Goal: Communication & Community: Answer question/provide support

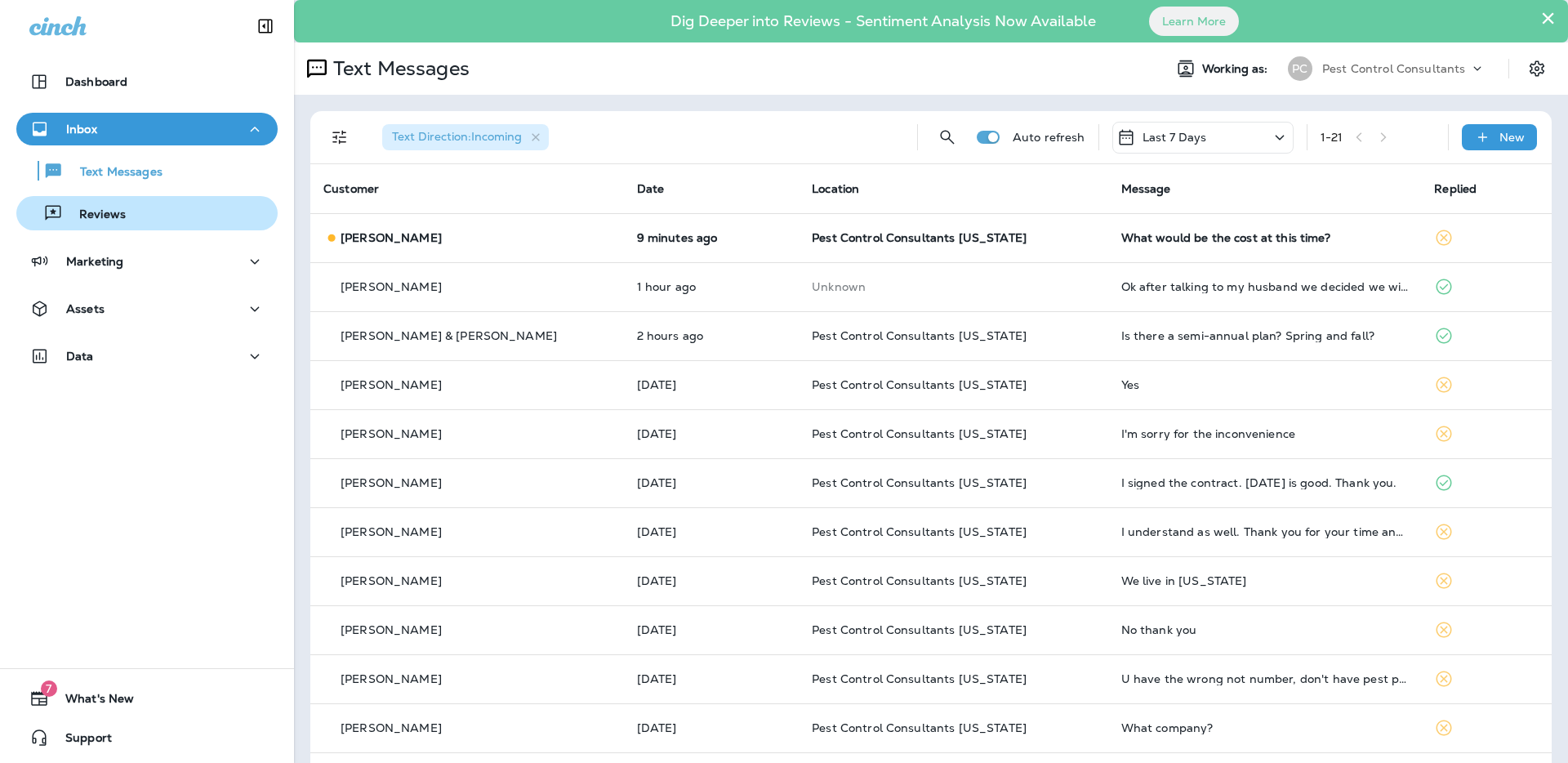
click at [155, 222] on div "Reviews" at bounding box center [147, 213] width 248 height 25
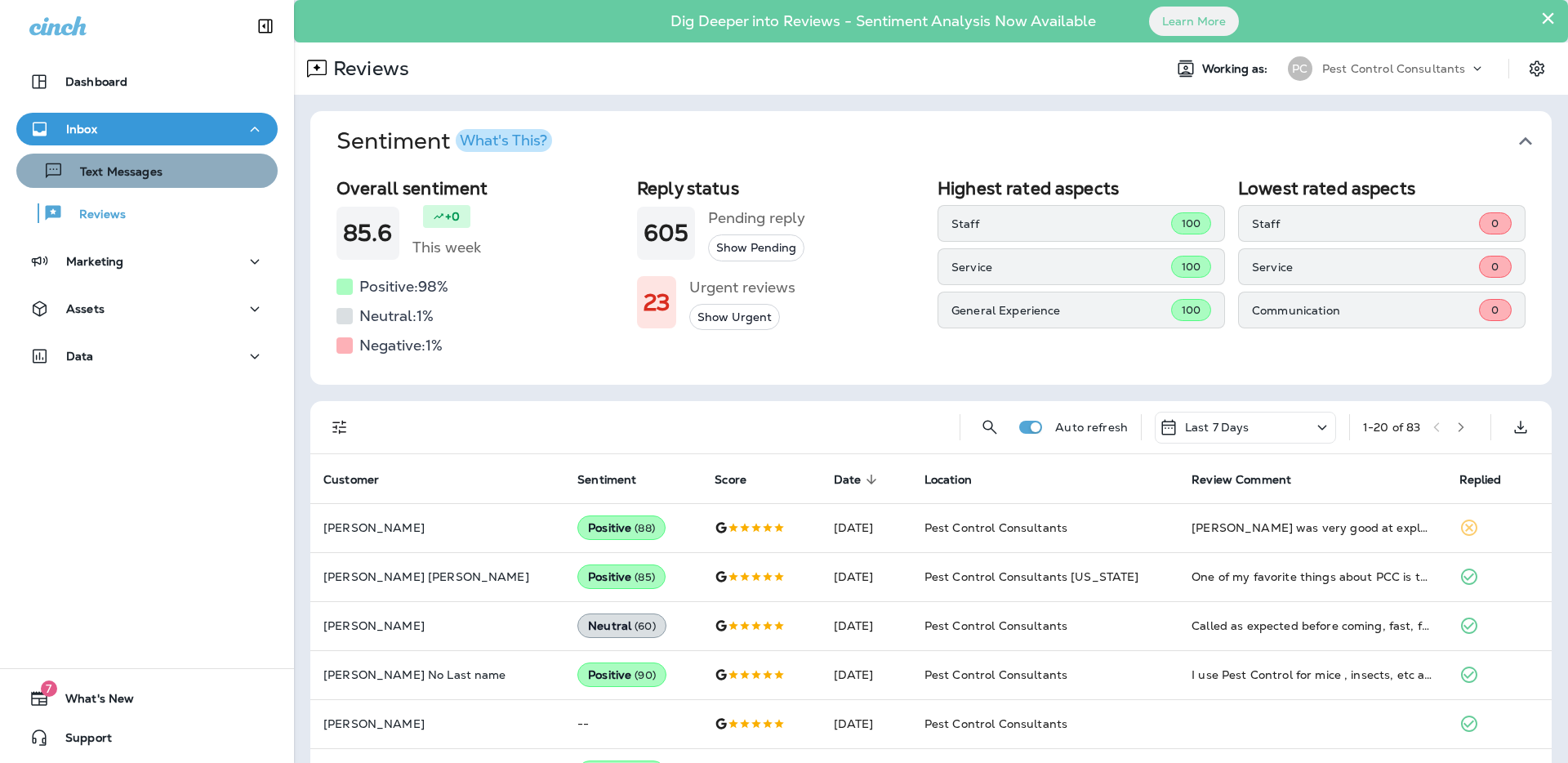
click at [168, 175] on div "Text Messages" at bounding box center [147, 170] width 248 height 25
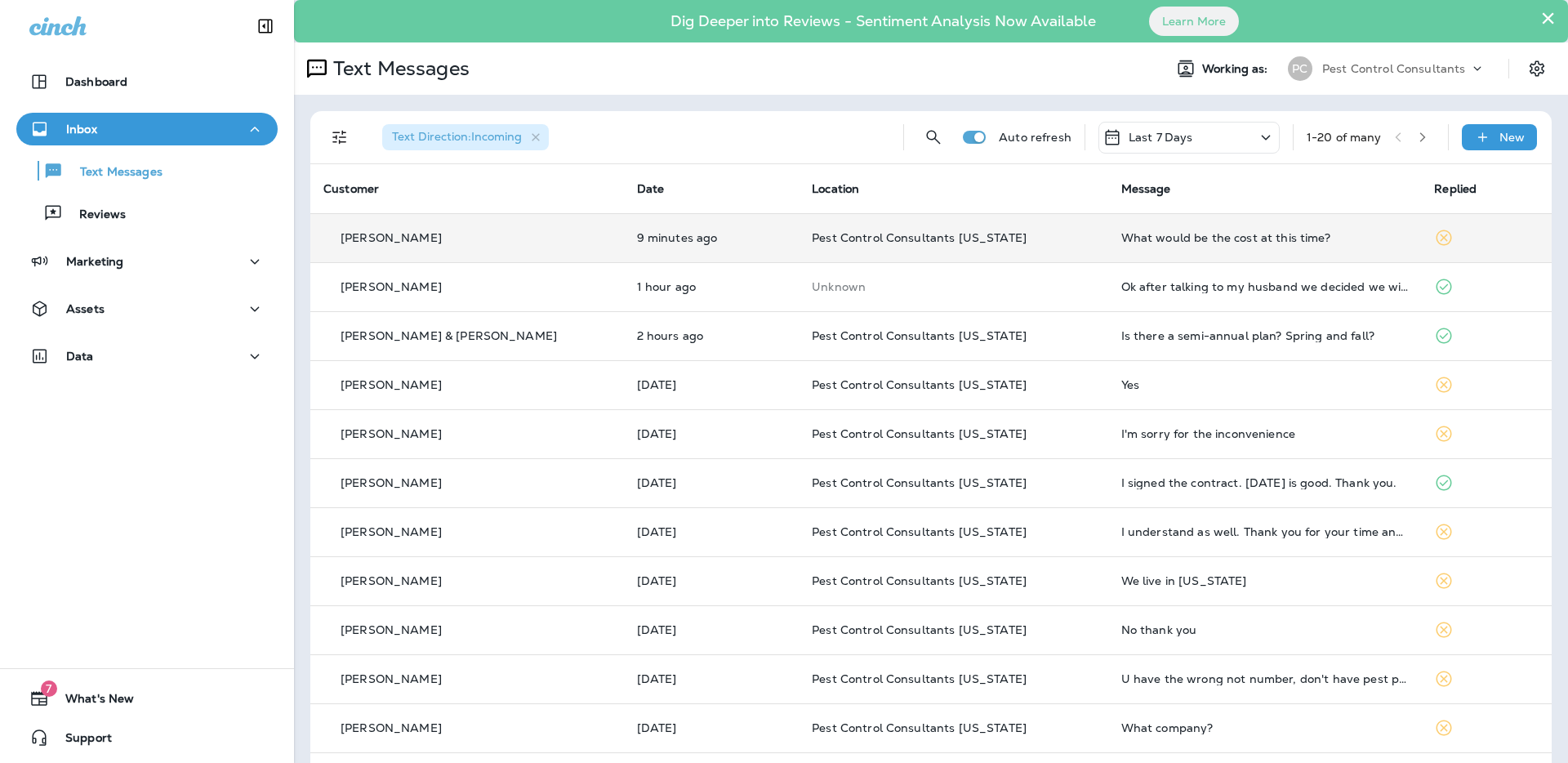
click at [406, 241] on p "[PERSON_NAME]" at bounding box center [391, 237] width 101 height 13
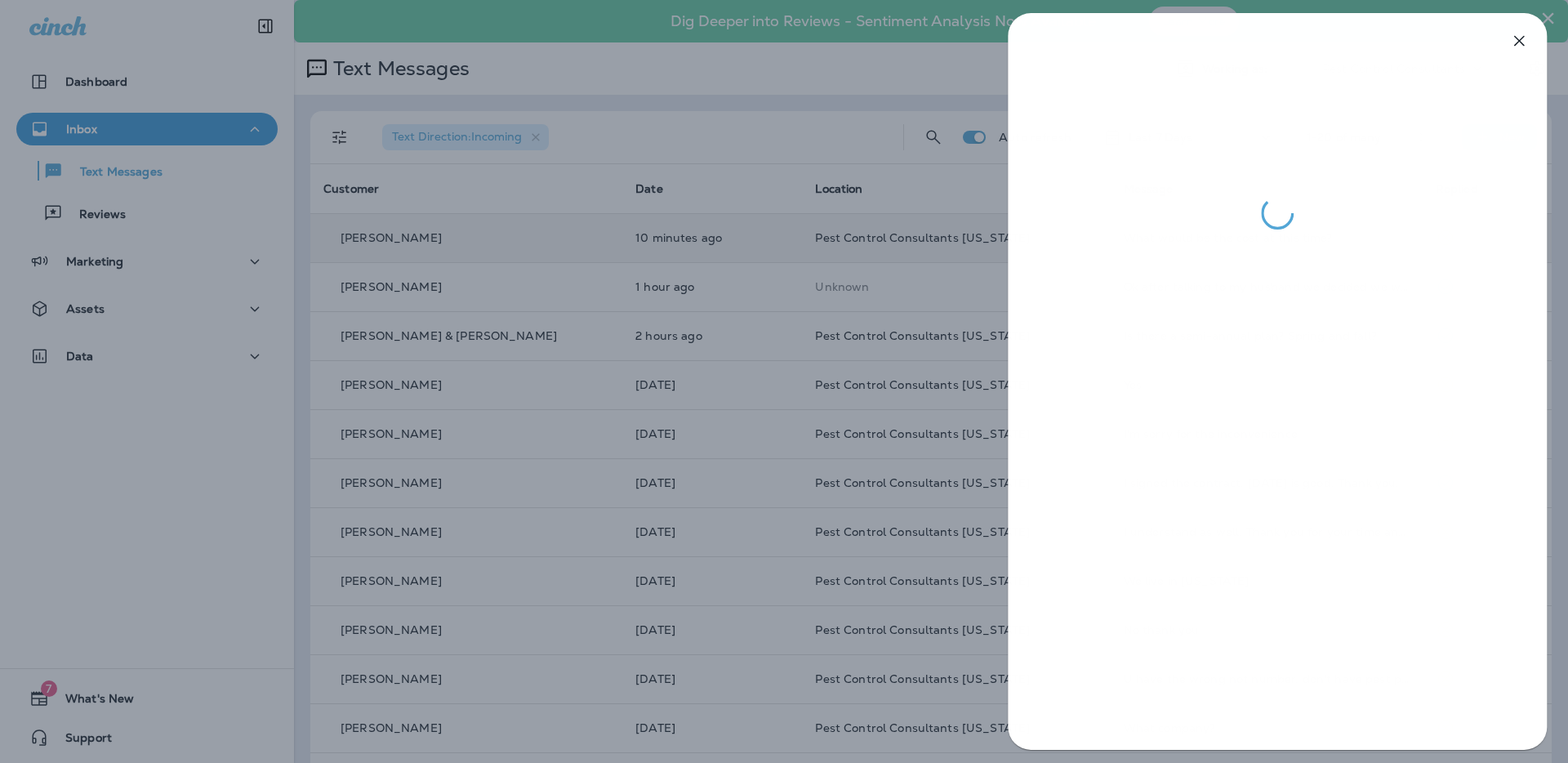
click at [733, 284] on div at bounding box center [784, 381] width 1568 height 763
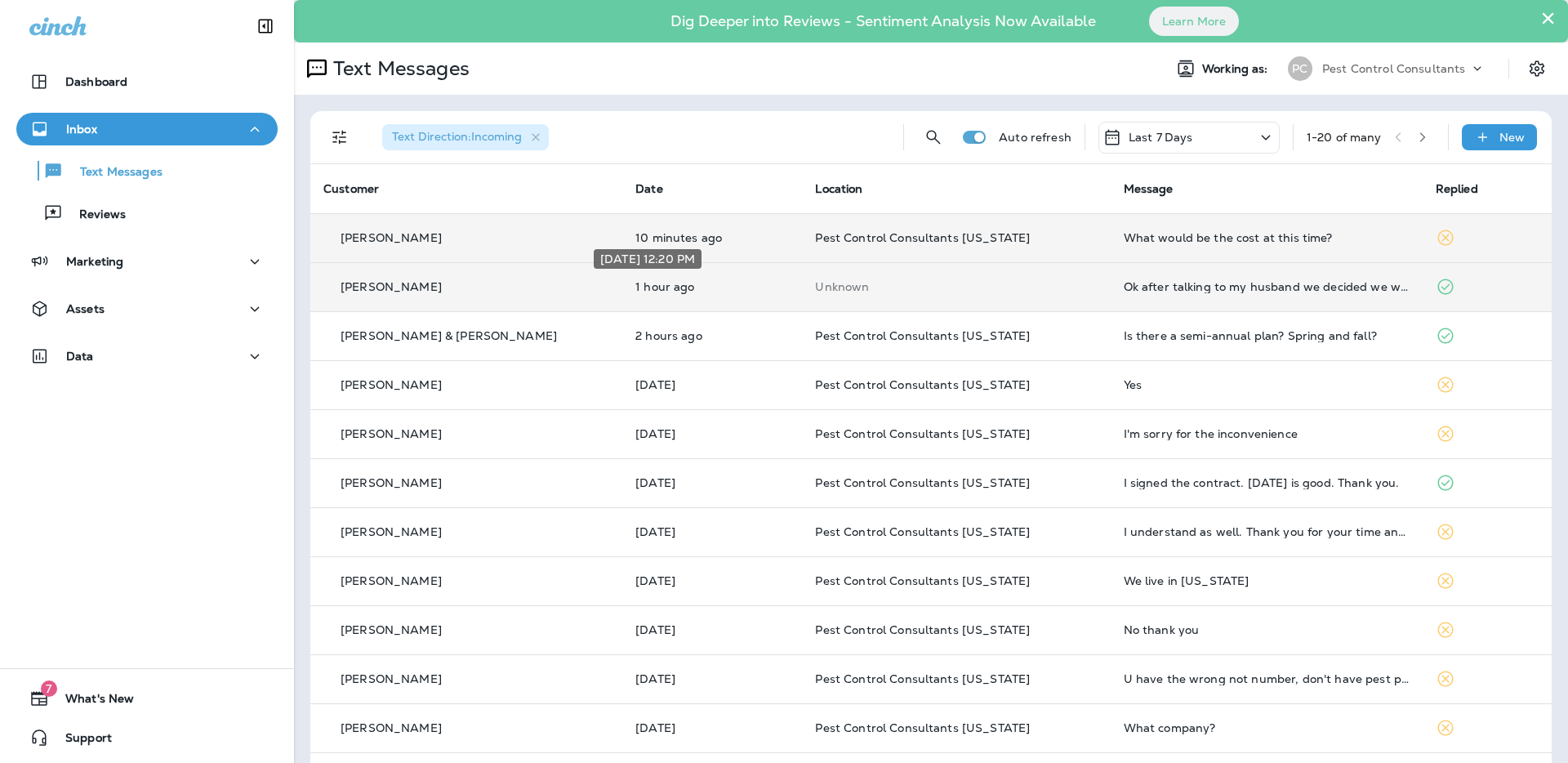
click at [635, 288] on p "1 hour ago" at bounding box center [712, 286] width 154 height 13
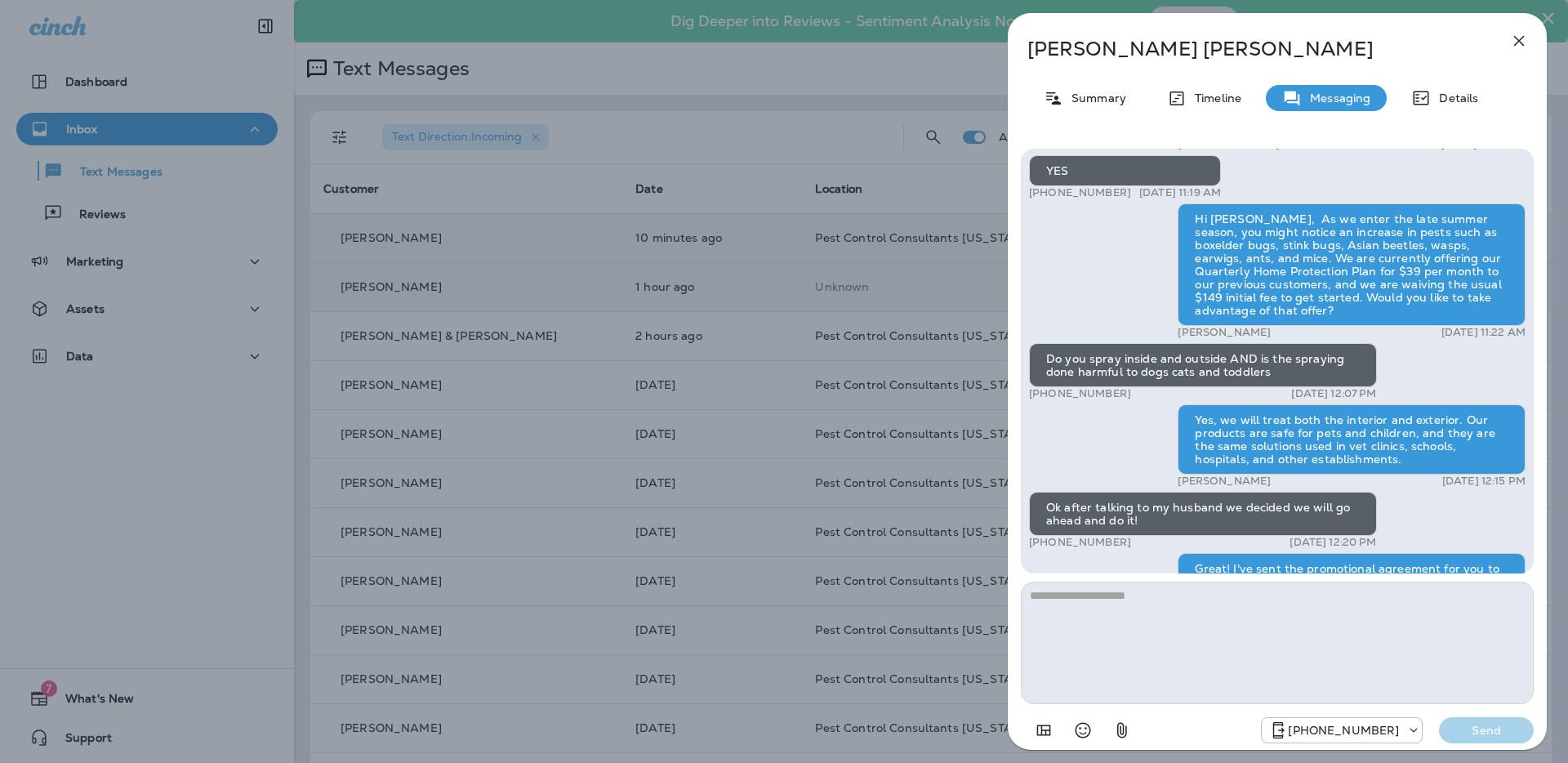
scroll to position [-156, 0]
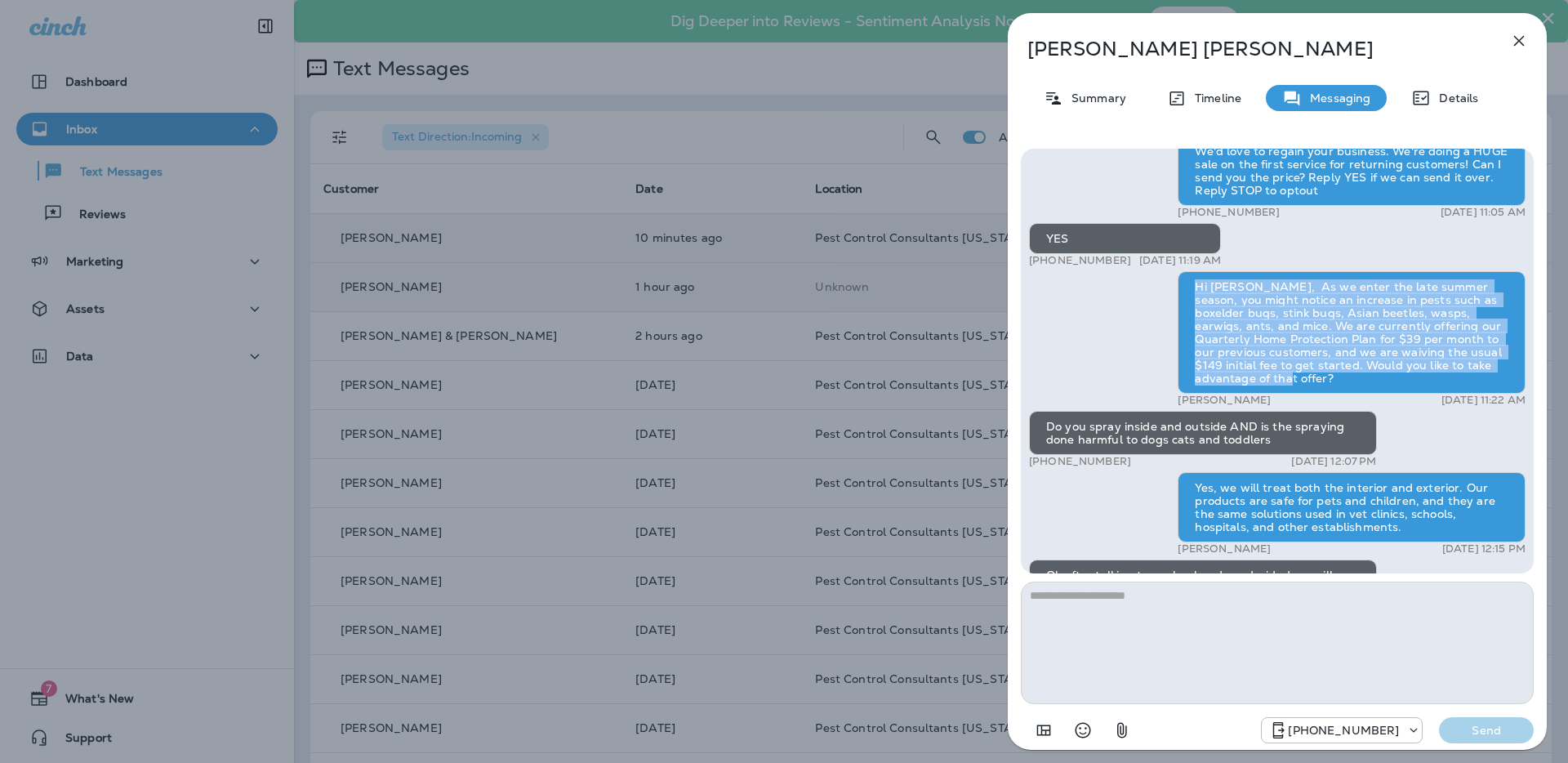
drag, startPoint x: 1245, startPoint y: 377, endPoint x: 1195, endPoint y: 292, distance: 98.6
click at [1195, 292] on div "Hi [PERSON_NAME], As we enter the late summer season, you might notice an incre…" at bounding box center [1351, 333] width 348 height 122
copy div "Hi [PERSON_NAME], As we enter the late summer season, you might notice an incre…"
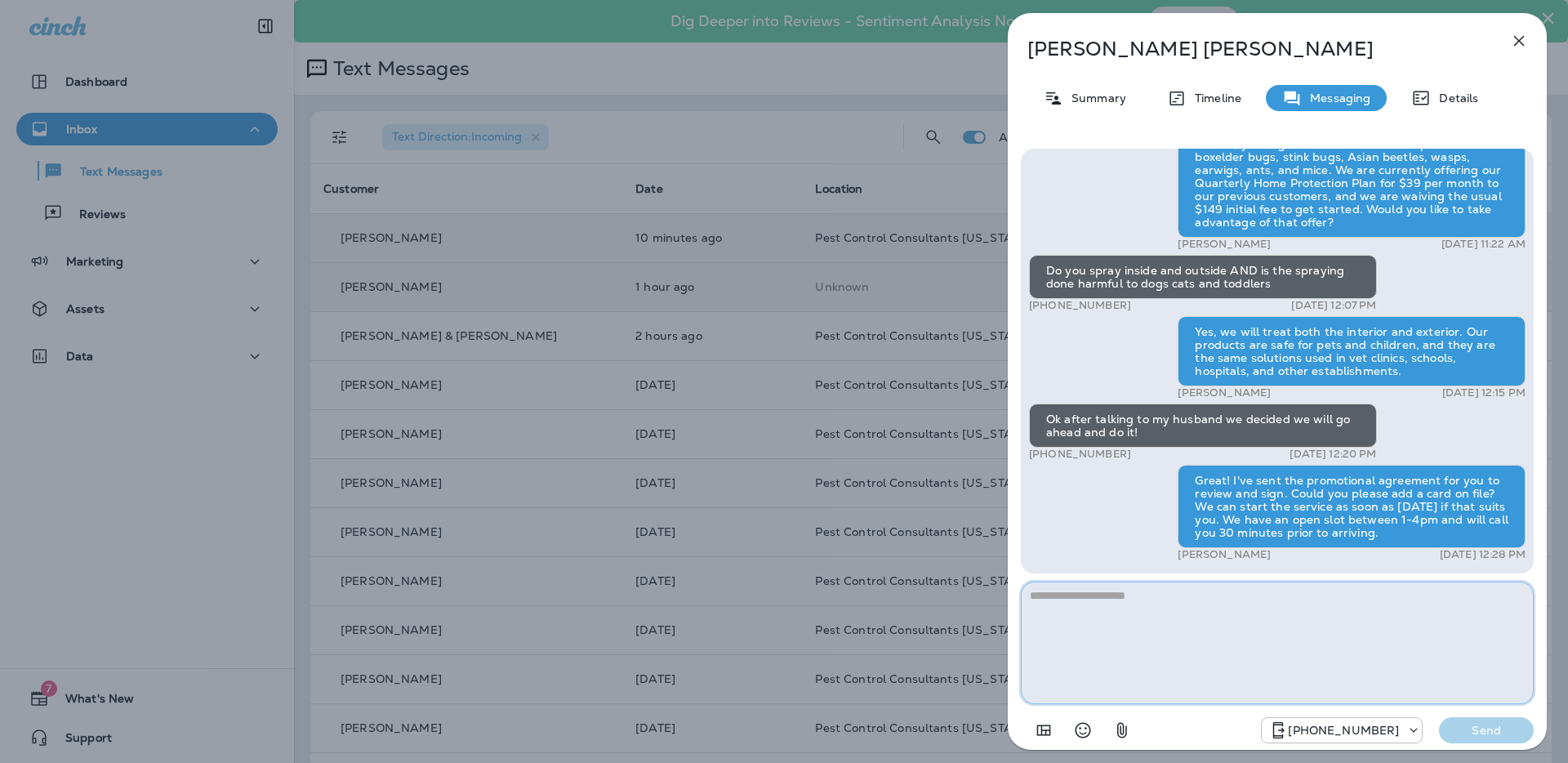
paste textarea "**********"
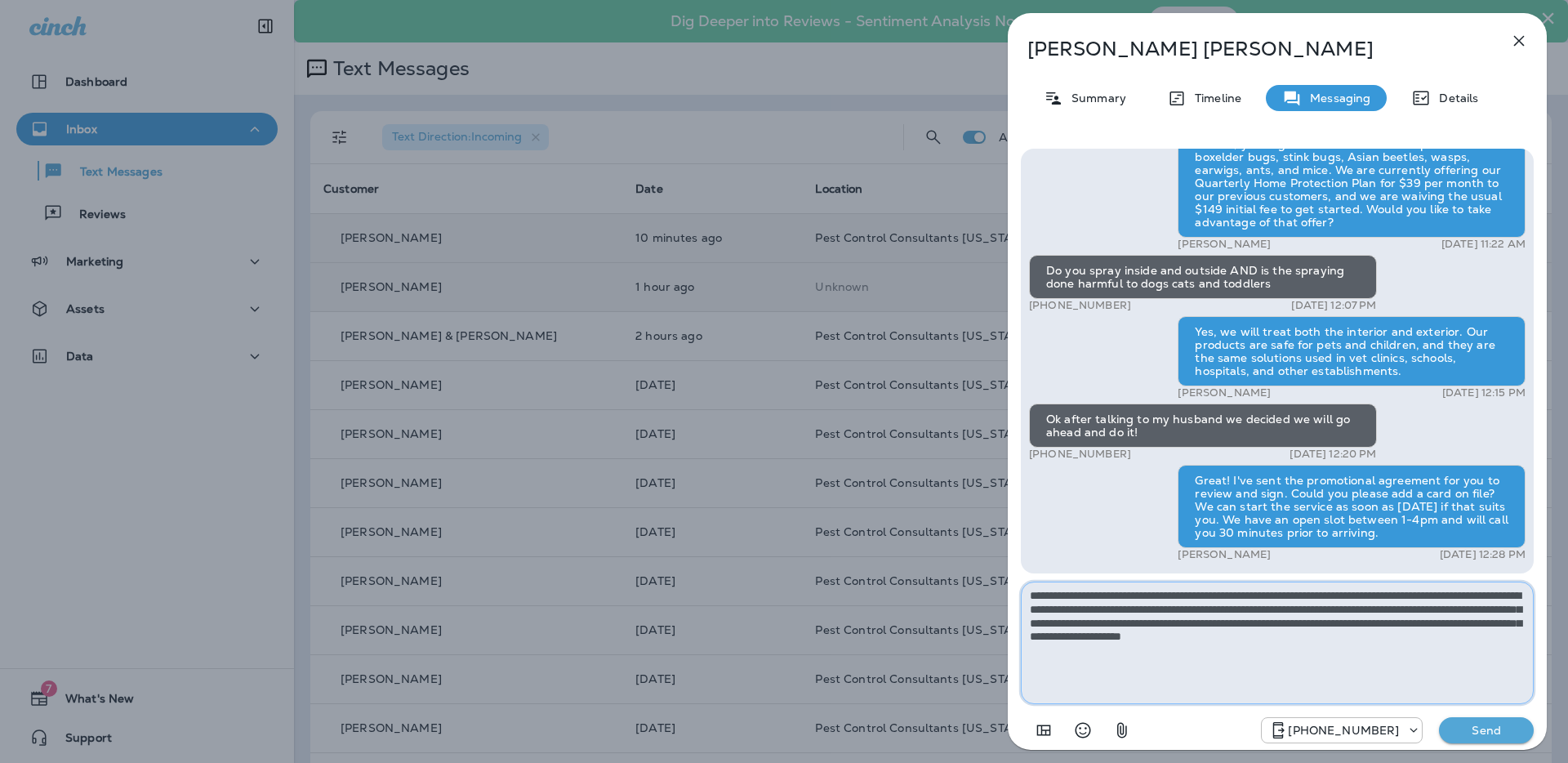
type textarea "**********"
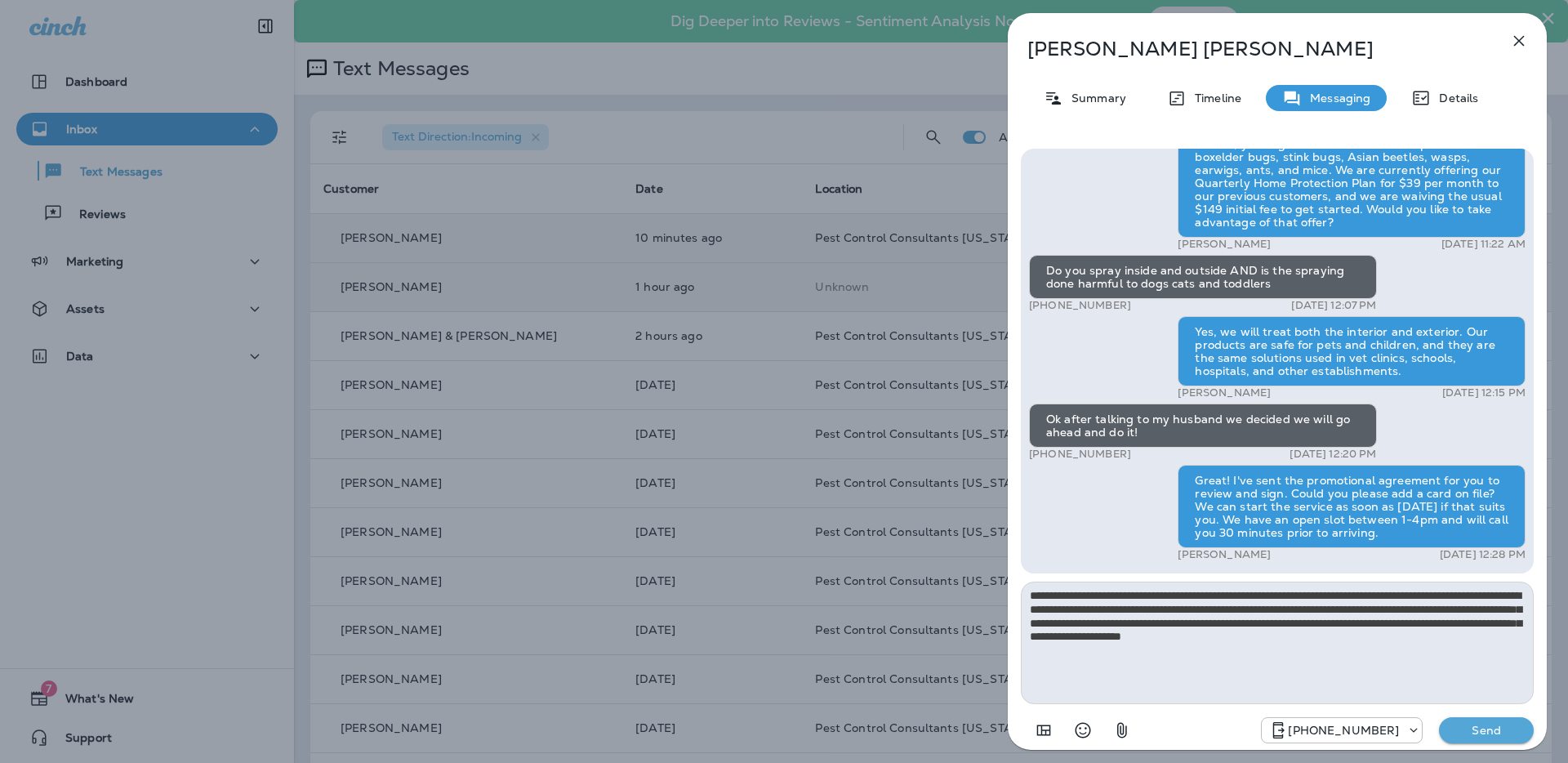
click at [1514, 35] on icon "button" at bounding box center [1519, 41] width 20 height 20
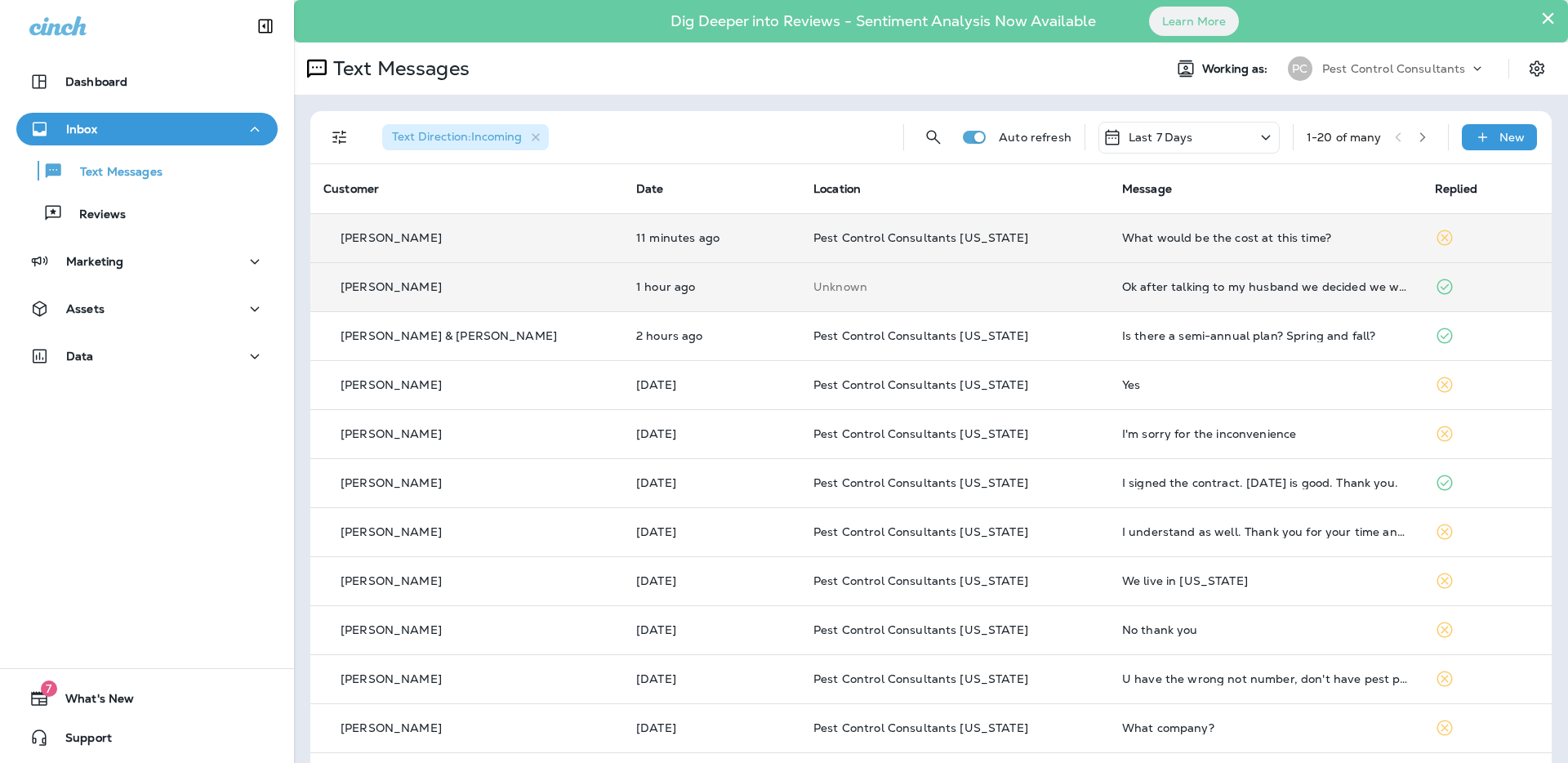
click at [506, 228] on td "[PERSON_NAME]" at bounding box center [467, 238] width 313 height 49
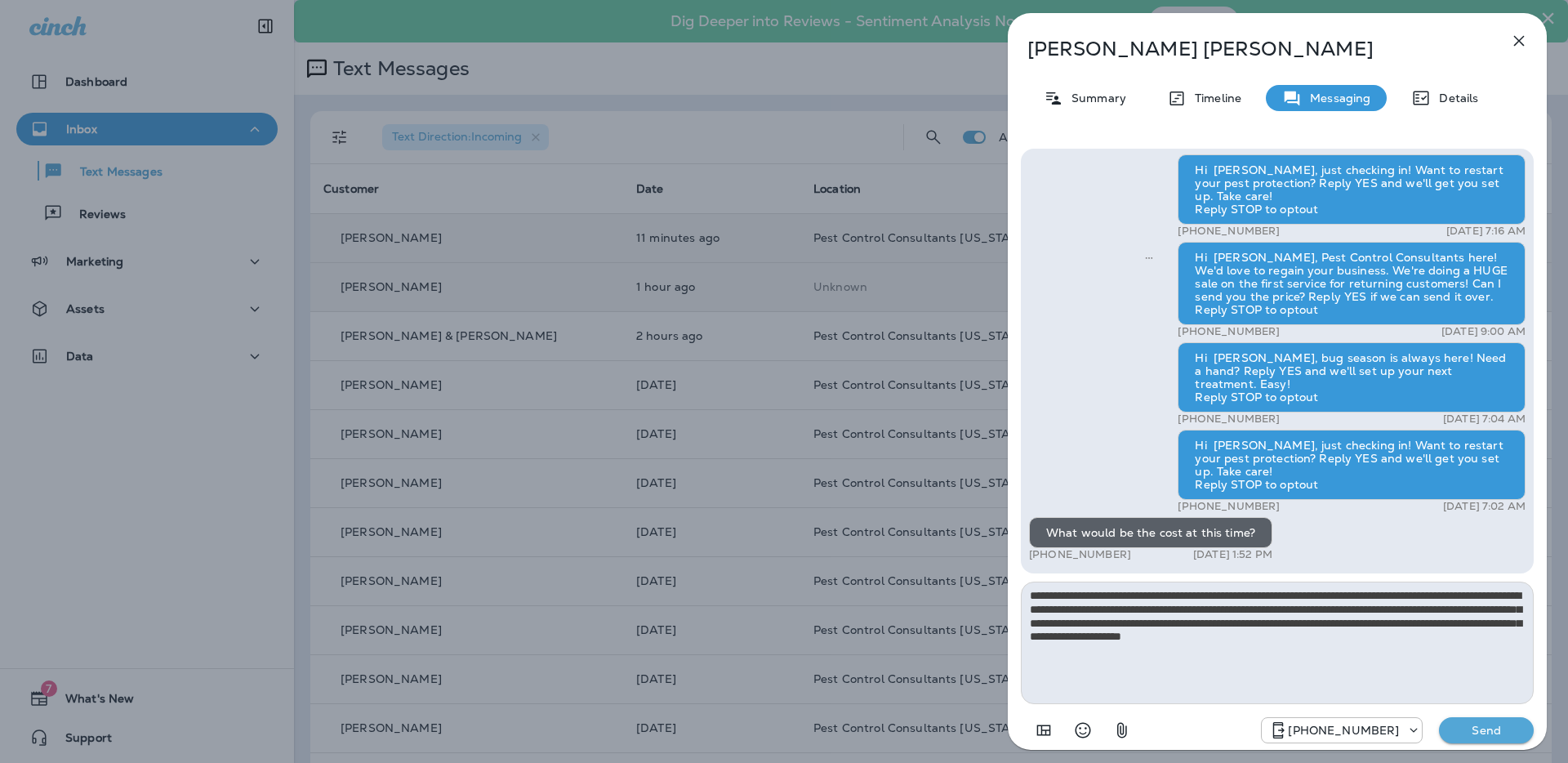
click at [1056, 598] on textarea "**********" at bounding box center [1277, 643] width 513 height 122
type textarea "**********"
click at [1474, 734] on p "Send" at bounding box center [1486, 730] width 69 height 14
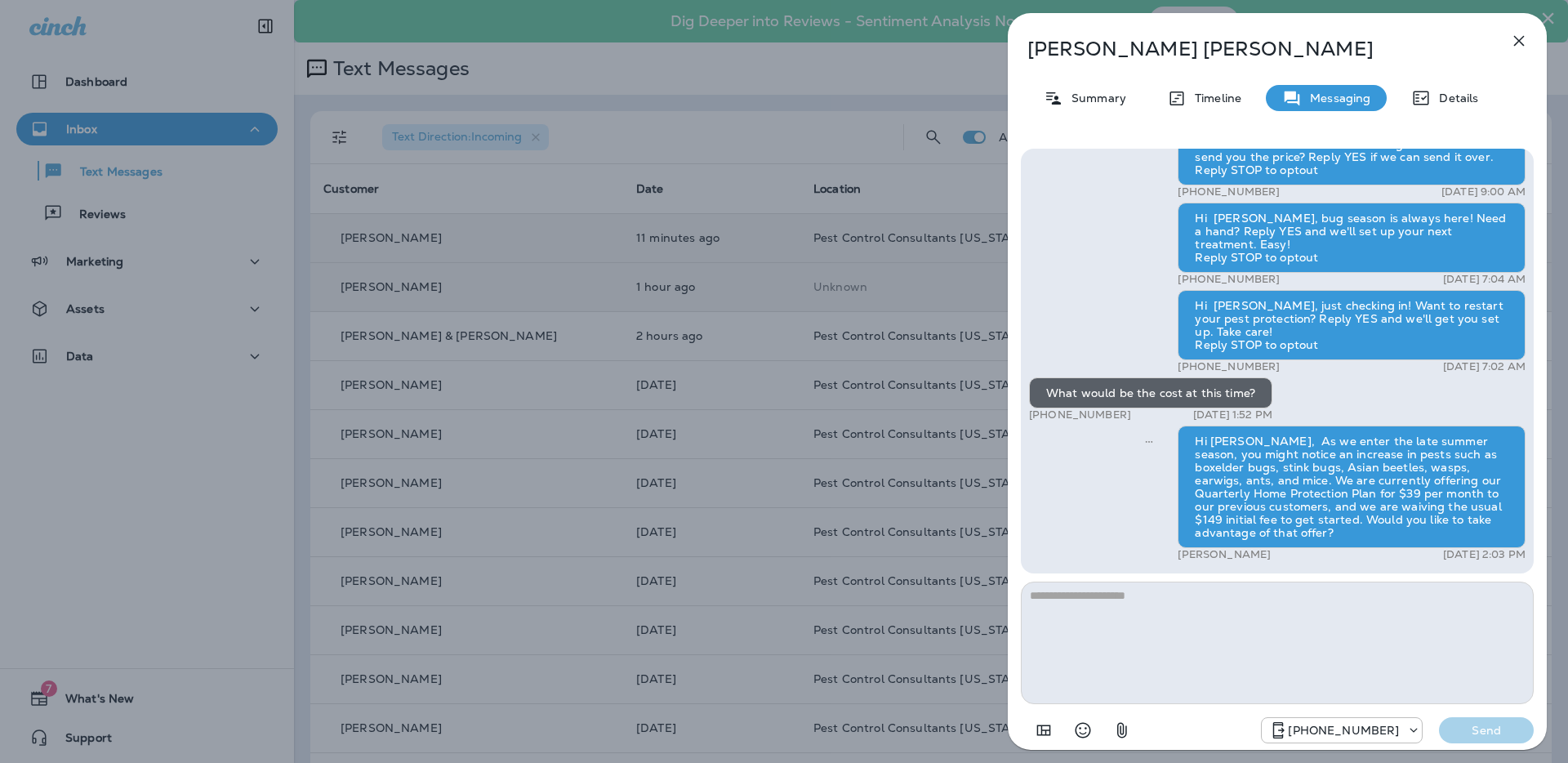
click at [701, 166] on div "[PERSON_NAME] Summary Timeline Messaging Details Hi [PERSON_NAME], Pest Control…" at bounding box center [784, 381] width 1568 height 763
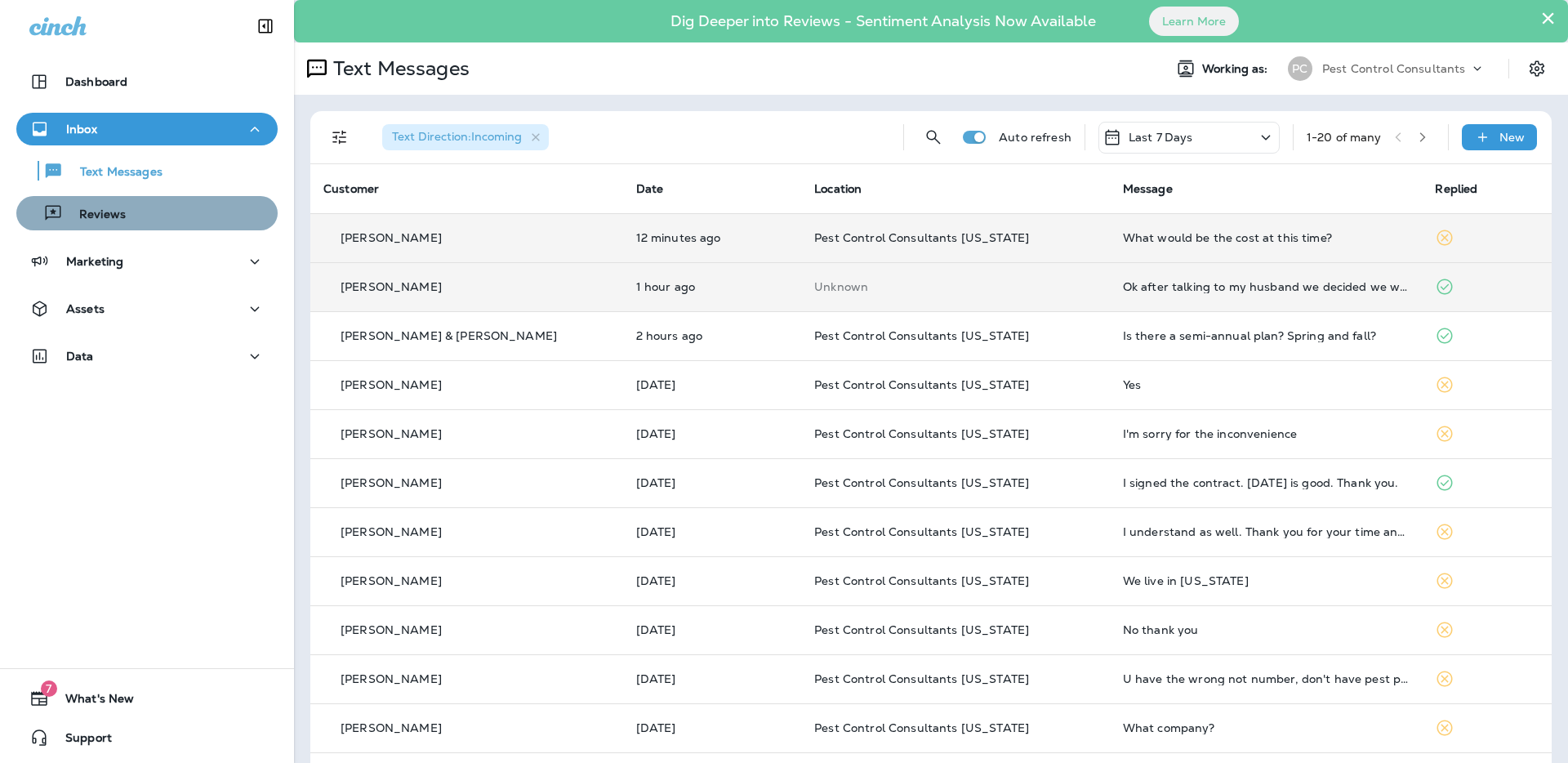
click at [147, 210] on div "Reviews" at bounding box center [147, 213] width 248 height 25
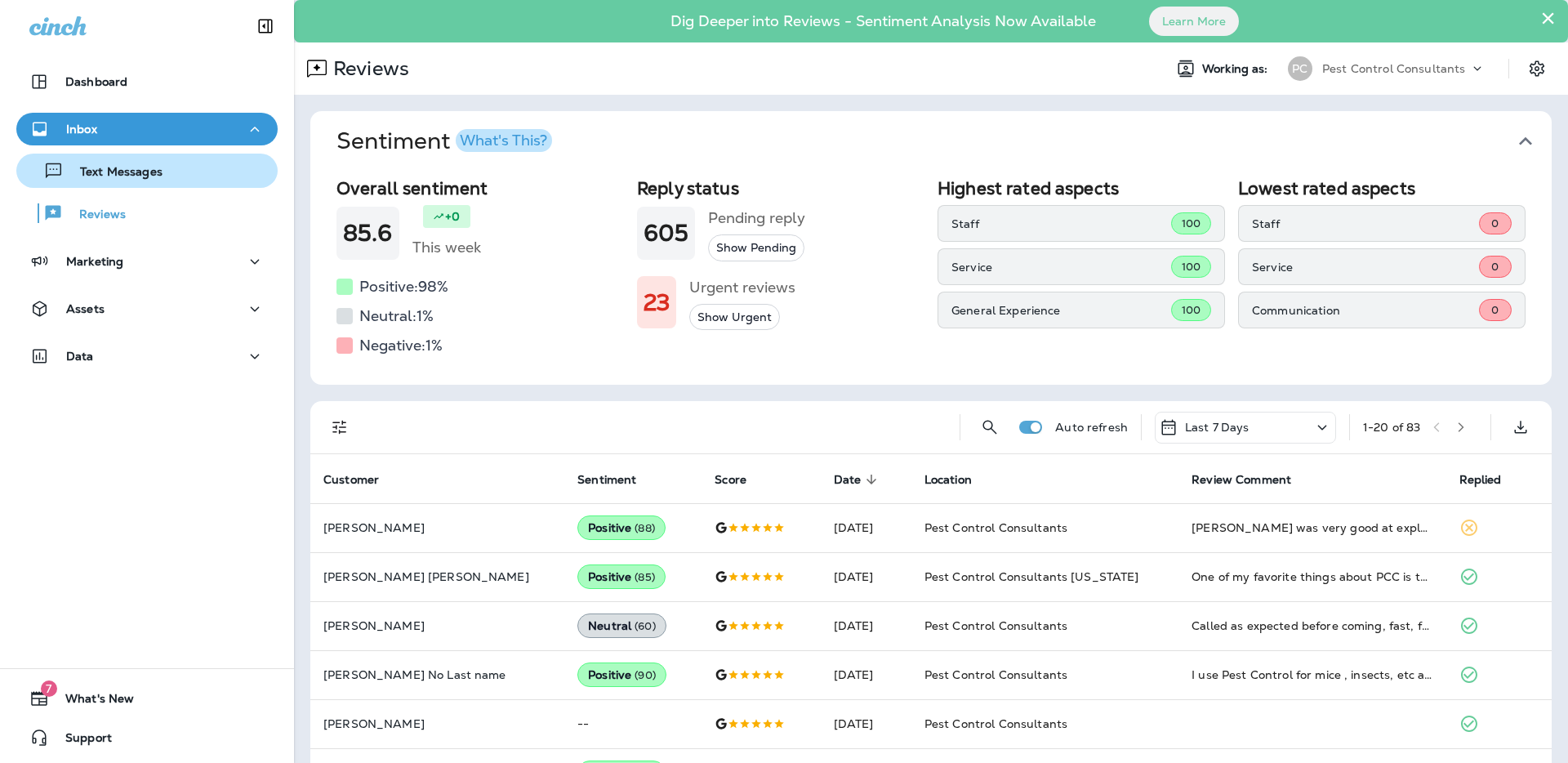
click at [148, 179] on p "Text Messages" at bounding box center [113, 173] width 99 height 15
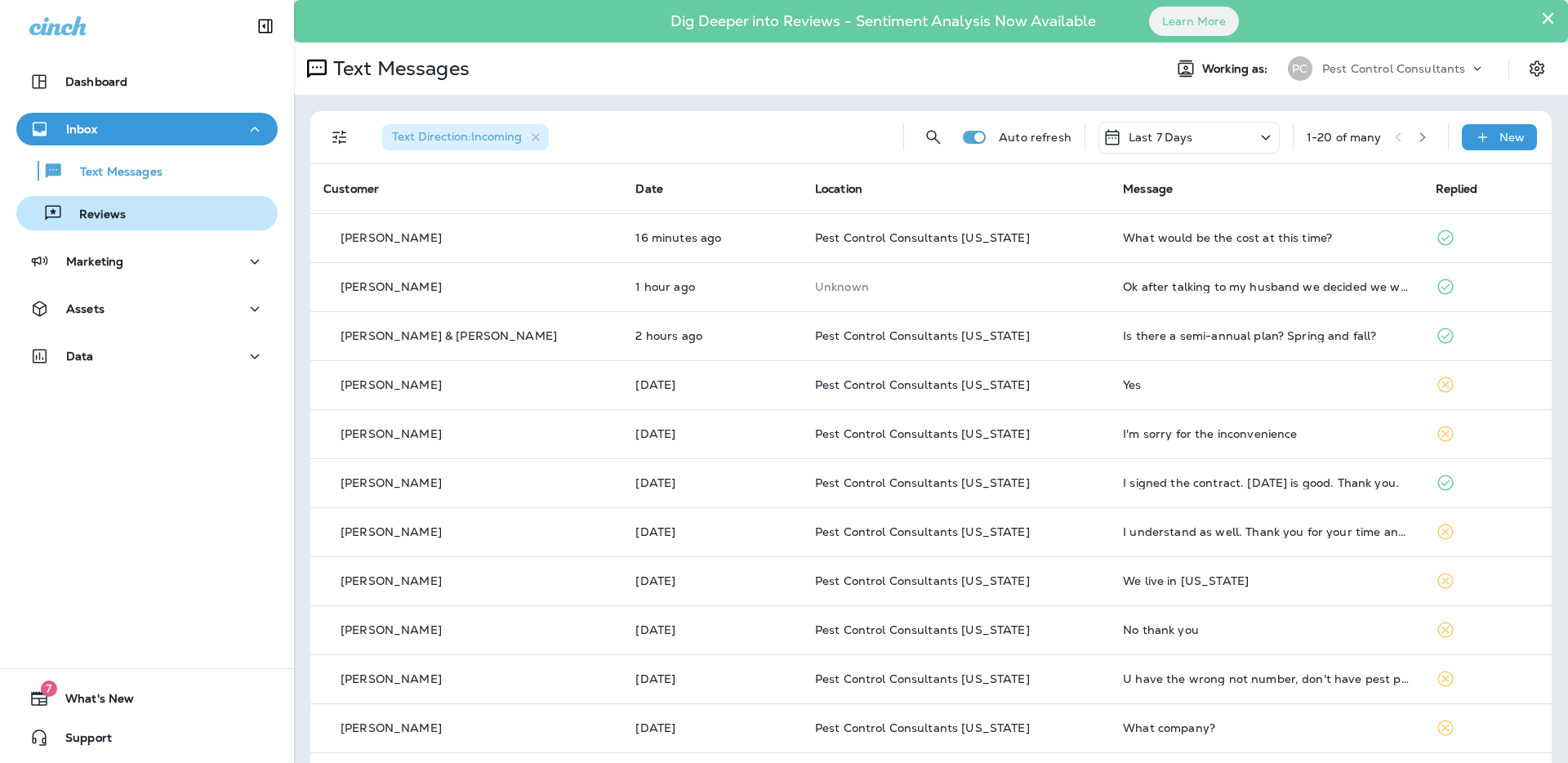
click at [140, 221] on div "Reviews" at bounding box center [147, 213] width 248 height 25
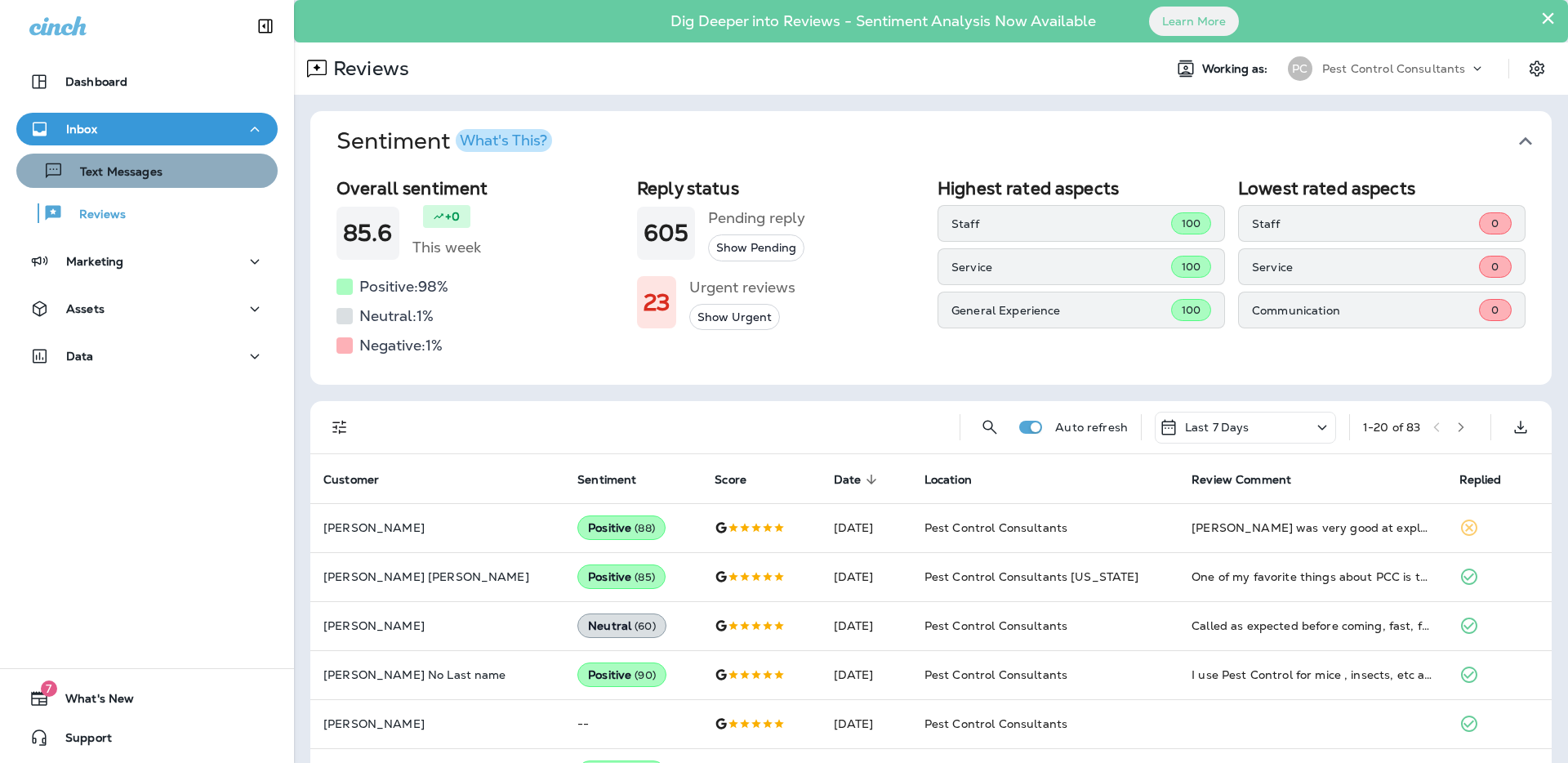
click at [148, 174] on p "Text Messages" at bounding box center [113, 173] width 99 height 15
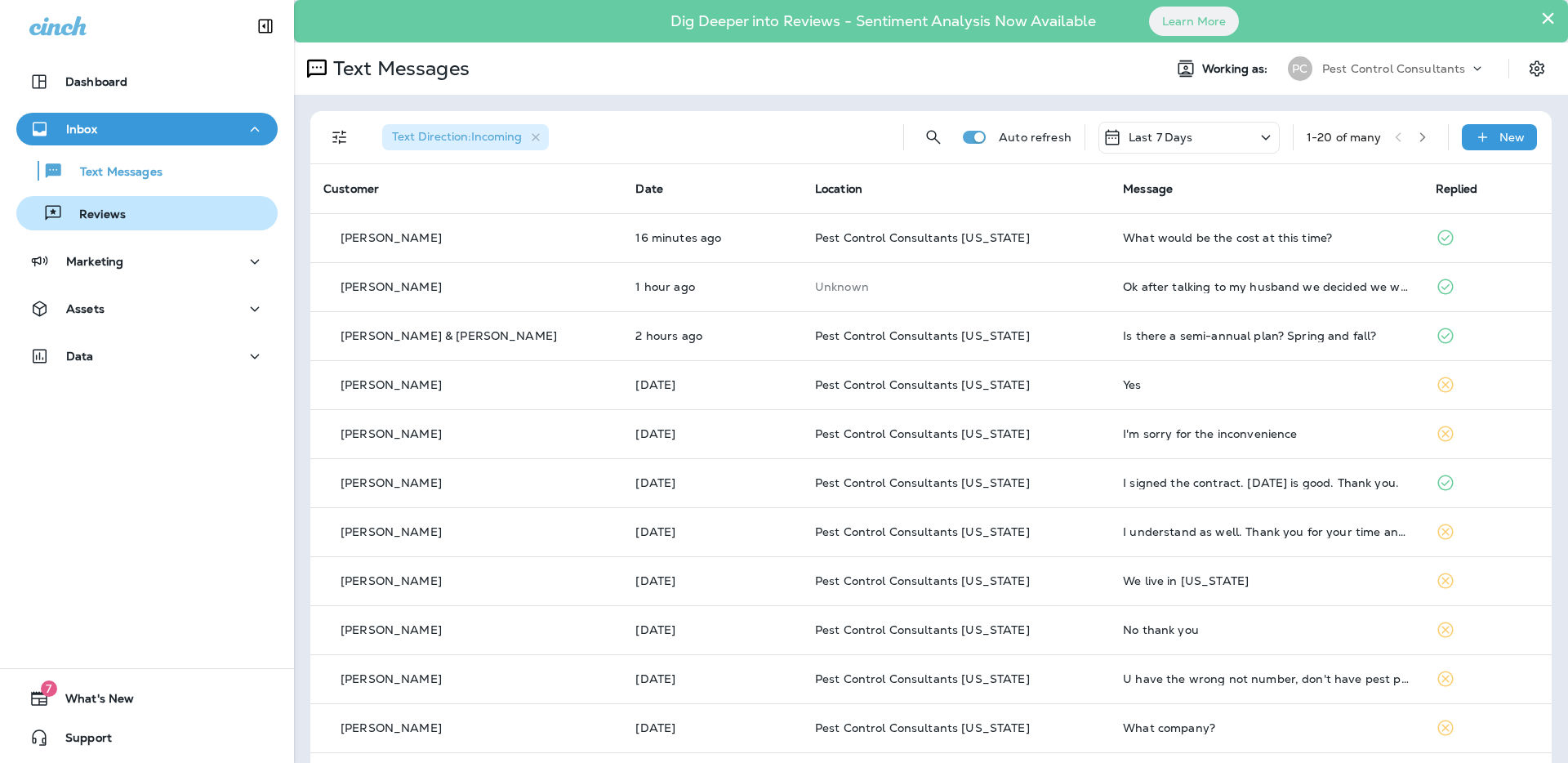
click at [142, 212] on div "Reviews" at bounding box center [147, 213] width 248 height 25
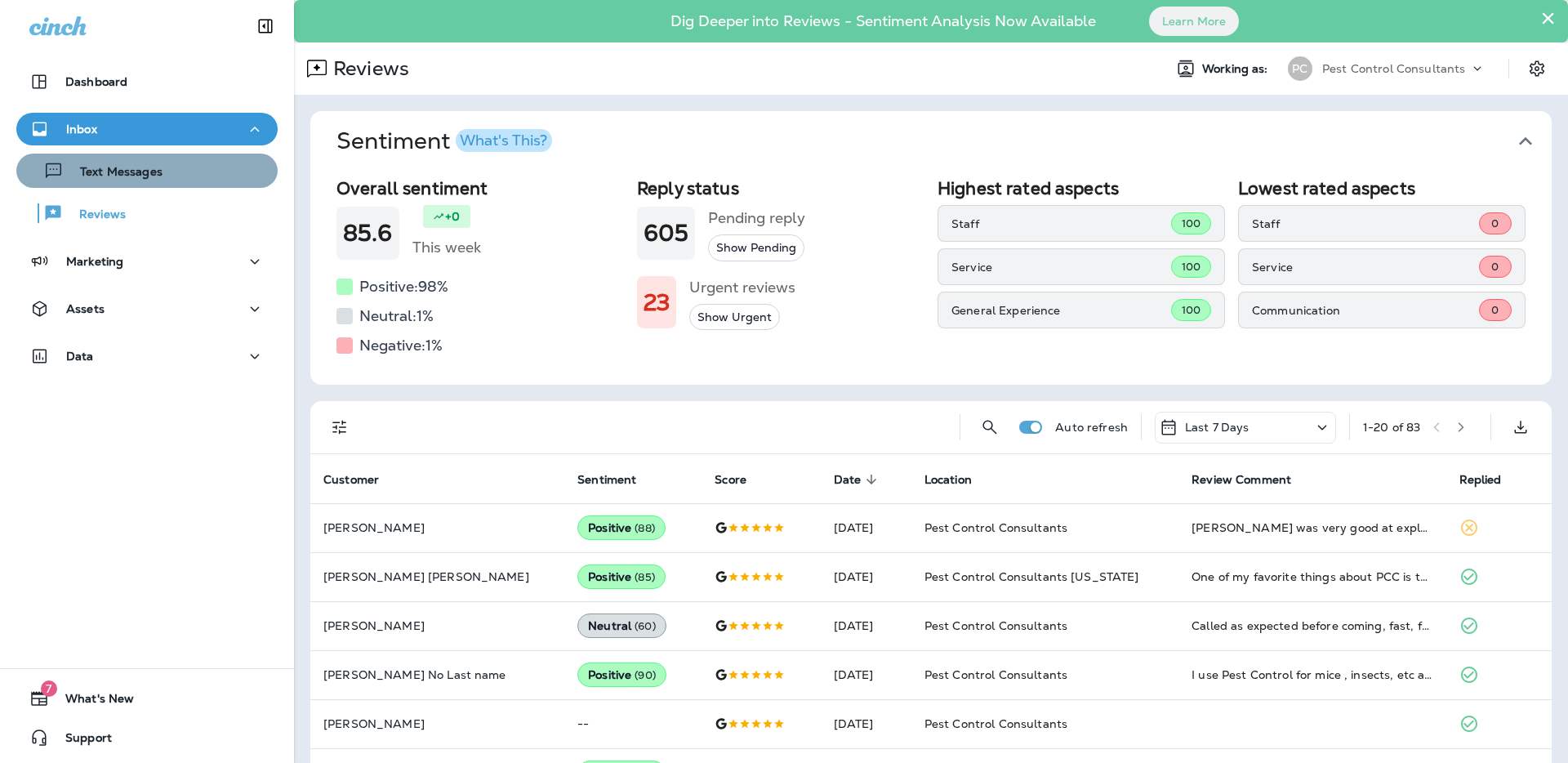
click at [195, 179] on div "Text Messages" at bounding box center [147, 170] width 248 height 25
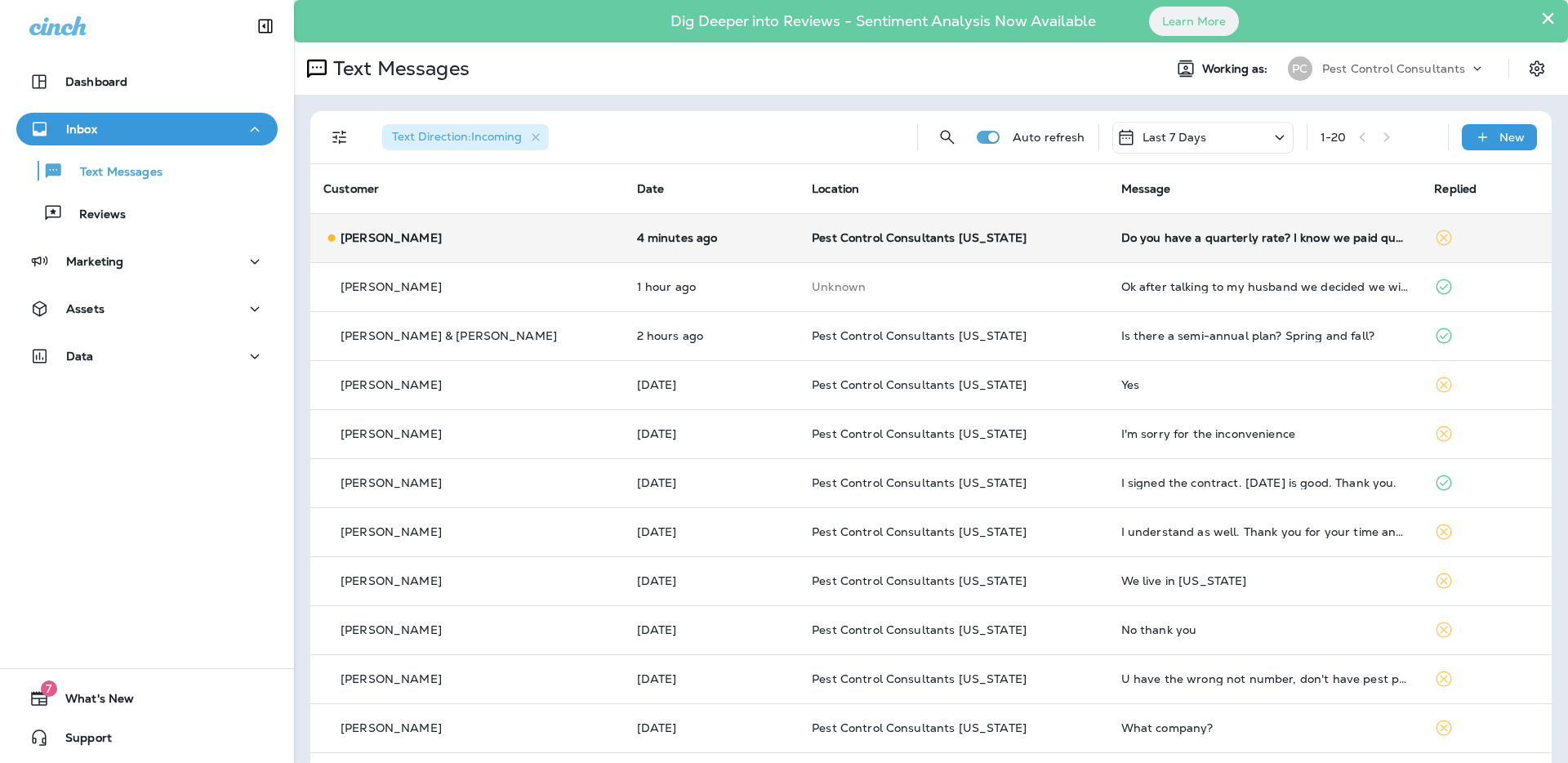
click at [406, 240] on p "[PERSON_NAME]" at bounding box center [391, 237] width 101 height 13
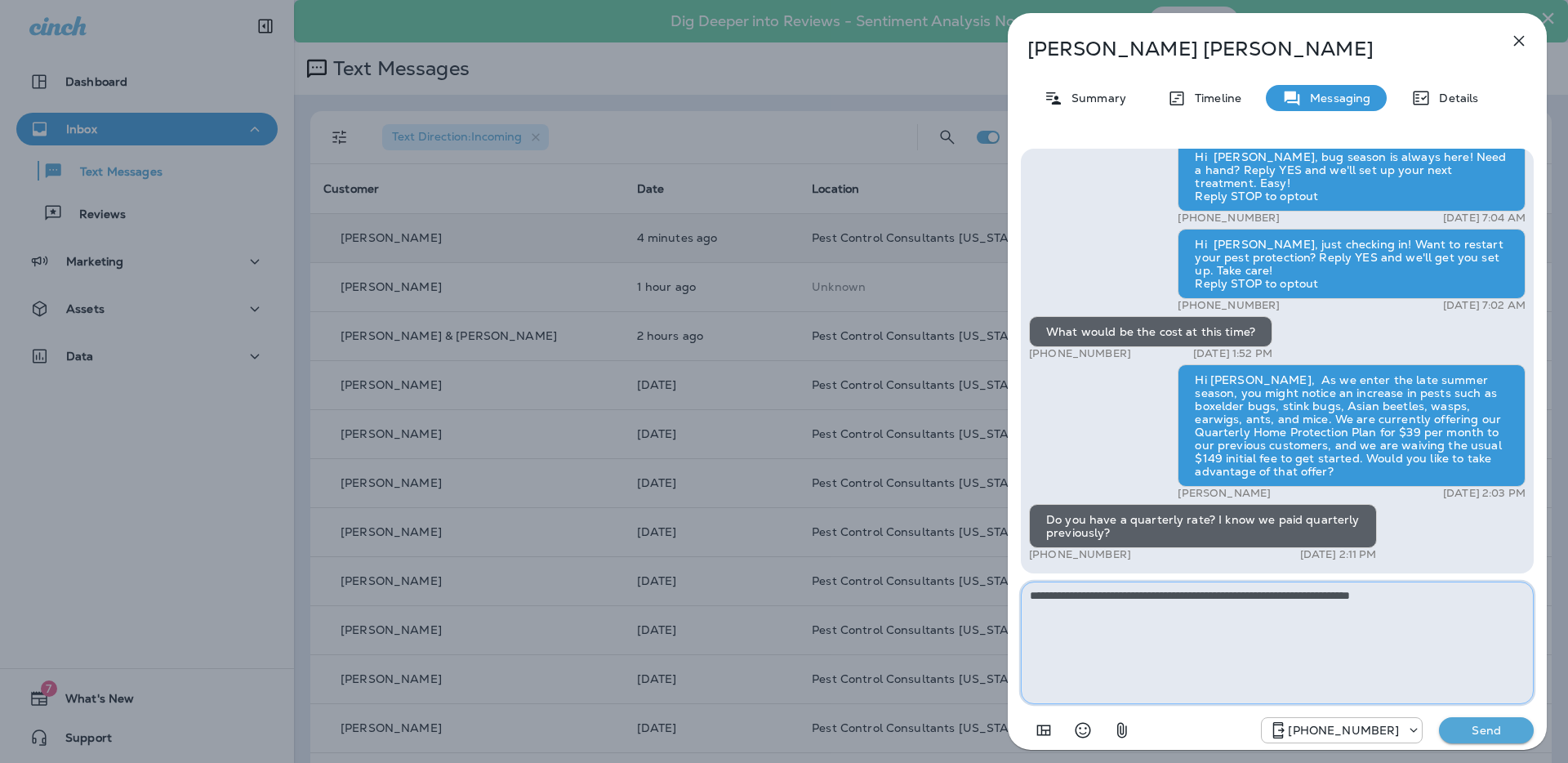
type textarea "**********"
click at [1463, 737] on button "Send" at bounding box center [1486, 730] width 94 height 26
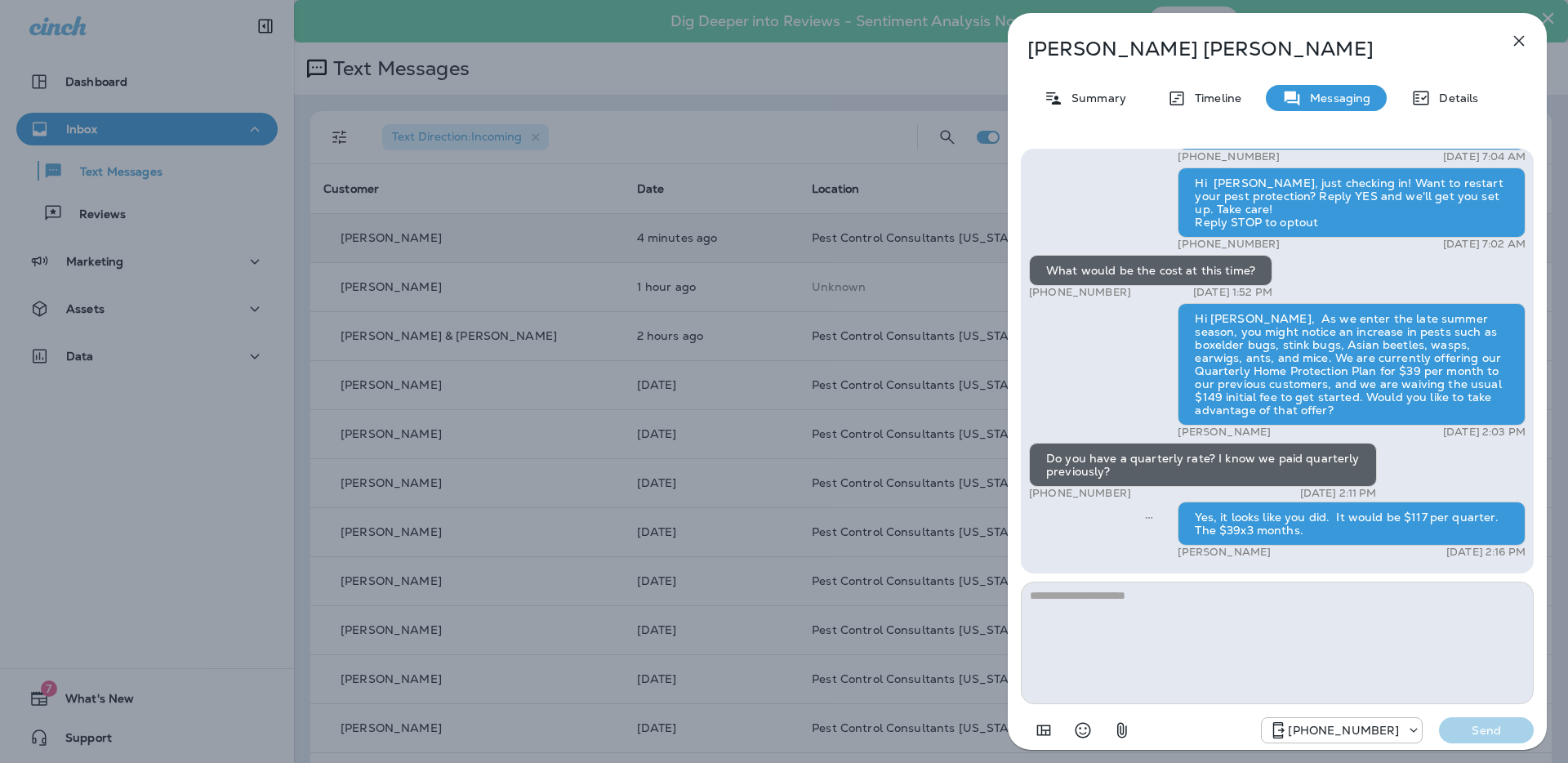
click at [701, 135] on div "[PERSON_NAME] Summary Timeline Messaging Details Hi [PERSON_NAME], Pest Control…" at bounding box center [784, 381] width 1568 height 763
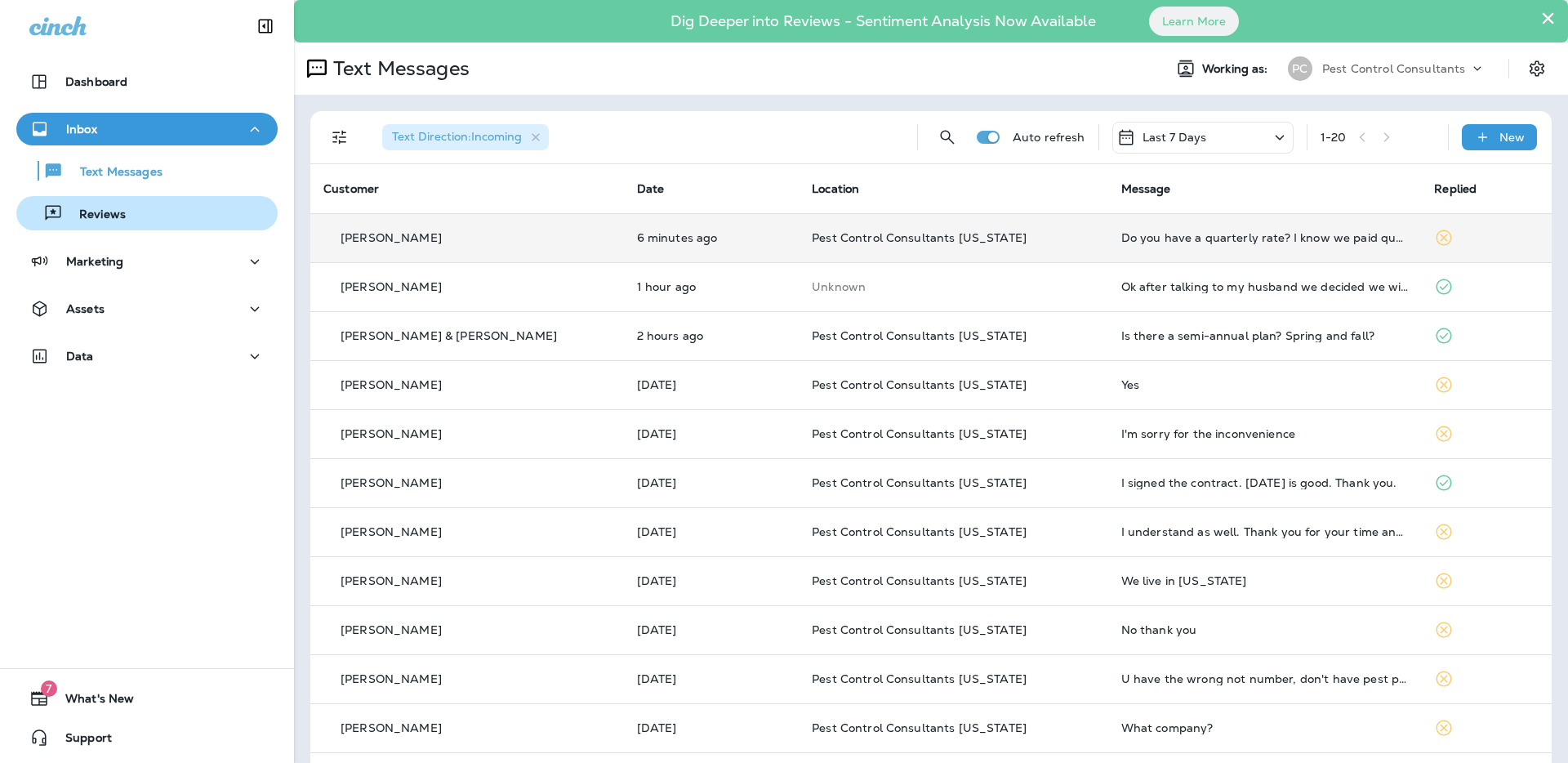
click at [177, 218] on div "Reviews" at bounding box center [147, 213] width 248 height 25
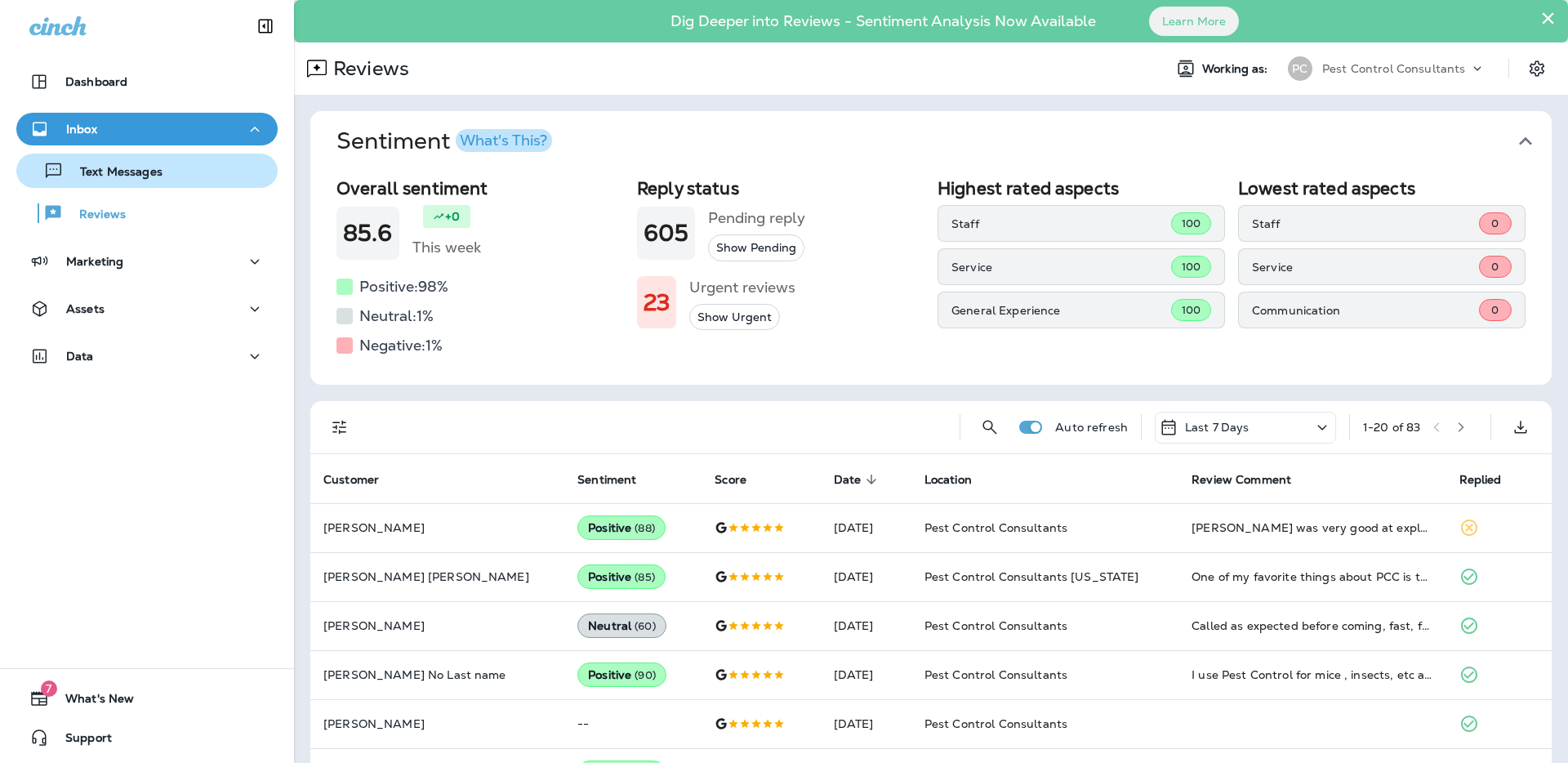
click at [189, 177] on div "Text Messages" at bounding box center [147, 170] width 248 height 25
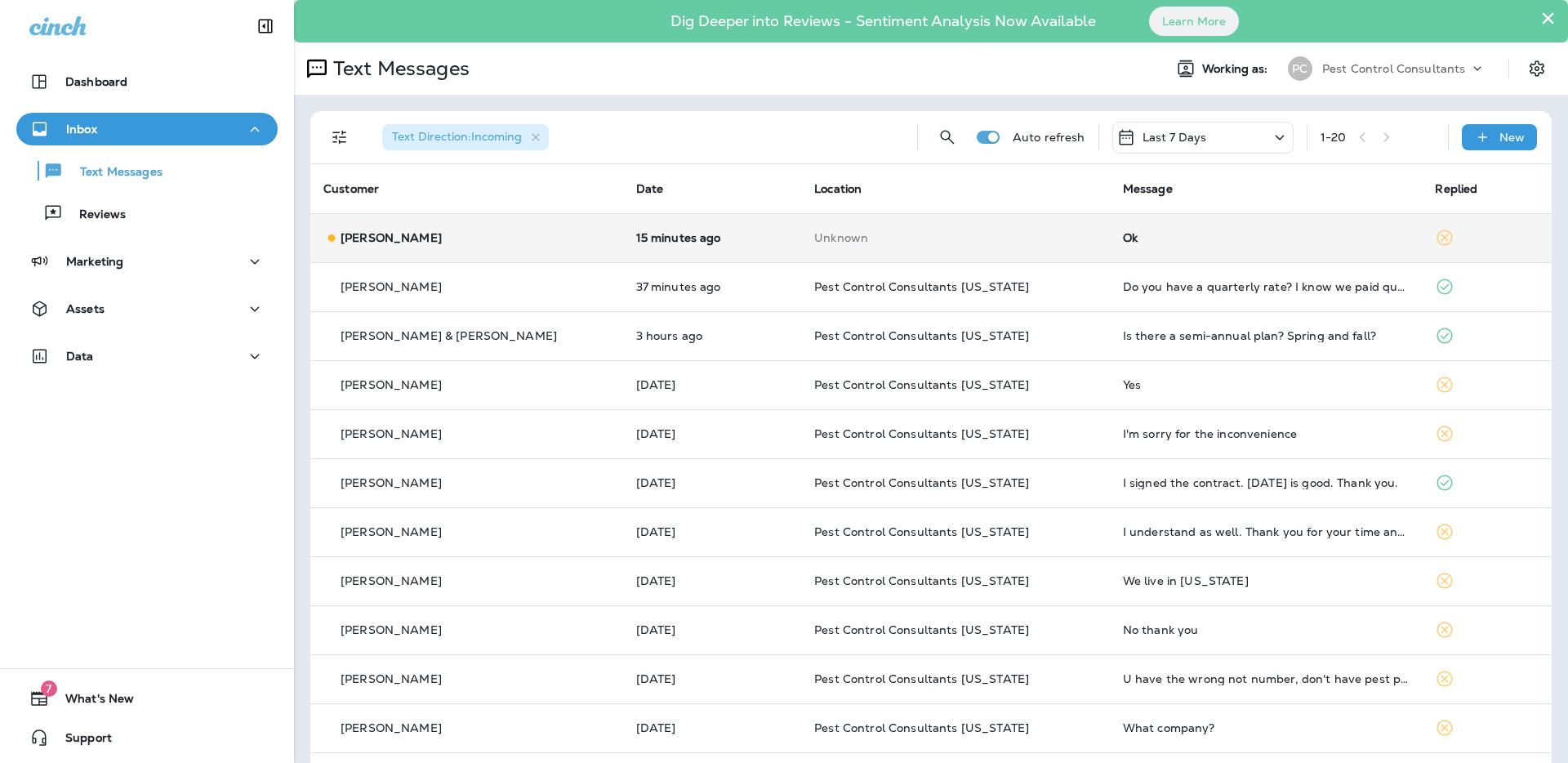
click at [488, 246] on td "[PERSON_NAME]" at bounding box center [467, 238] width 313 height 49
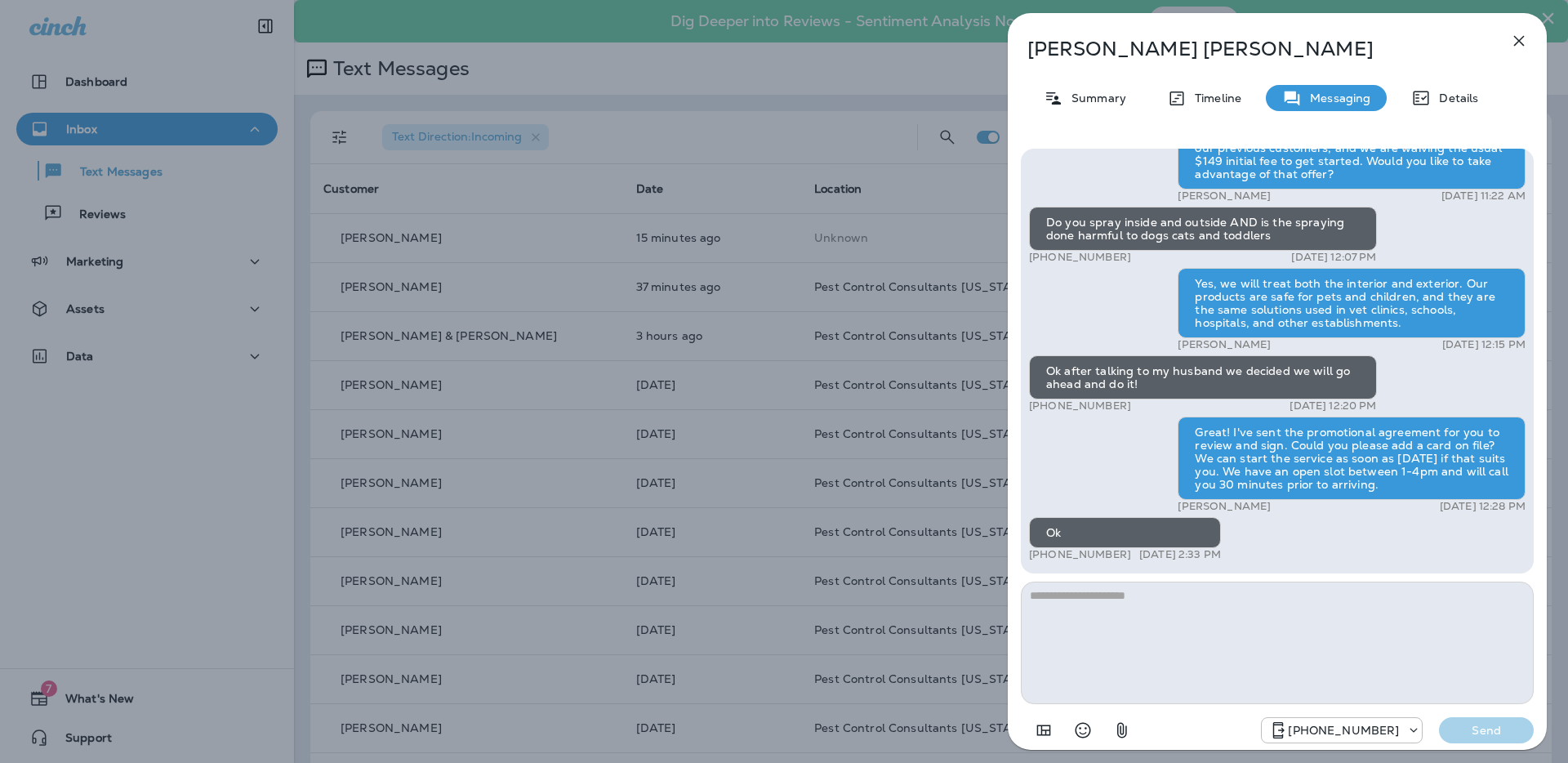
scroll to position [-1, 0]
click at [1517, 42] on icon "button" at bounding box center [1520, 41] width 10 height 10
